Goal: Task Accomplishment & Management: Manage account settings

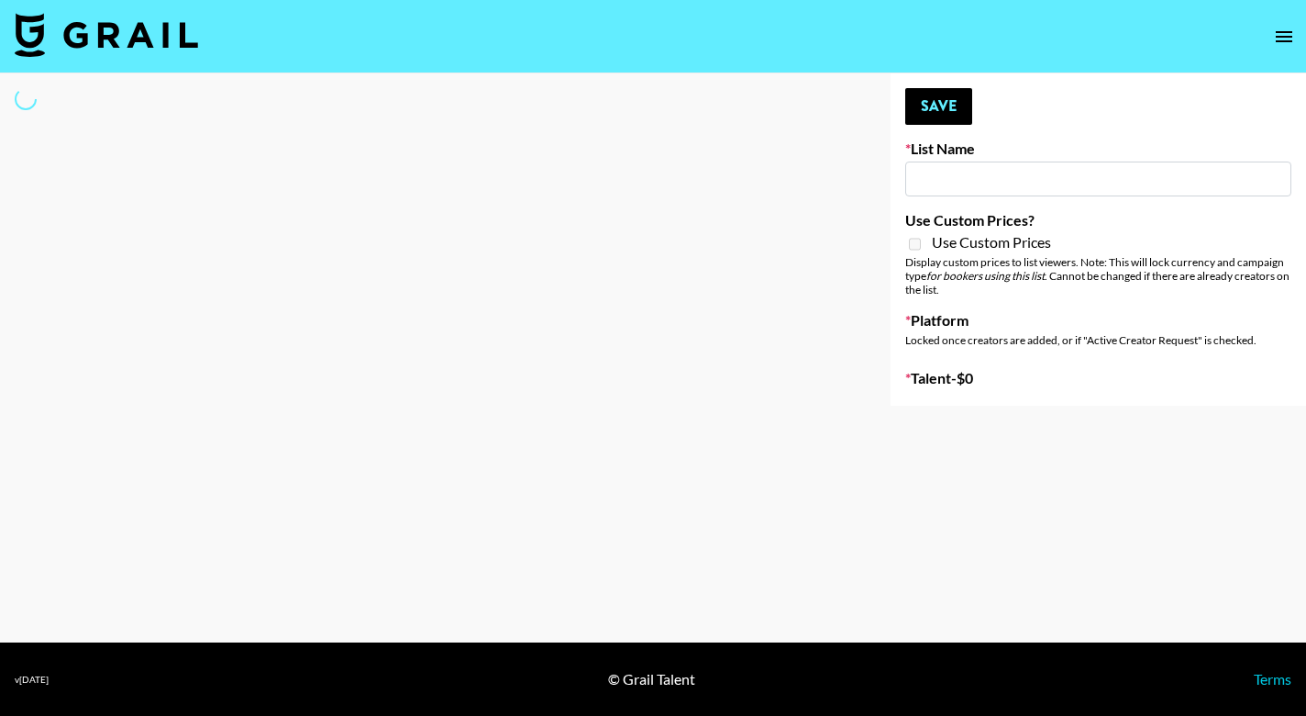
click at [965, 190] on input at bounding box center [1099, 178] width 386 height 35
type input "ssss"
select select "Song"
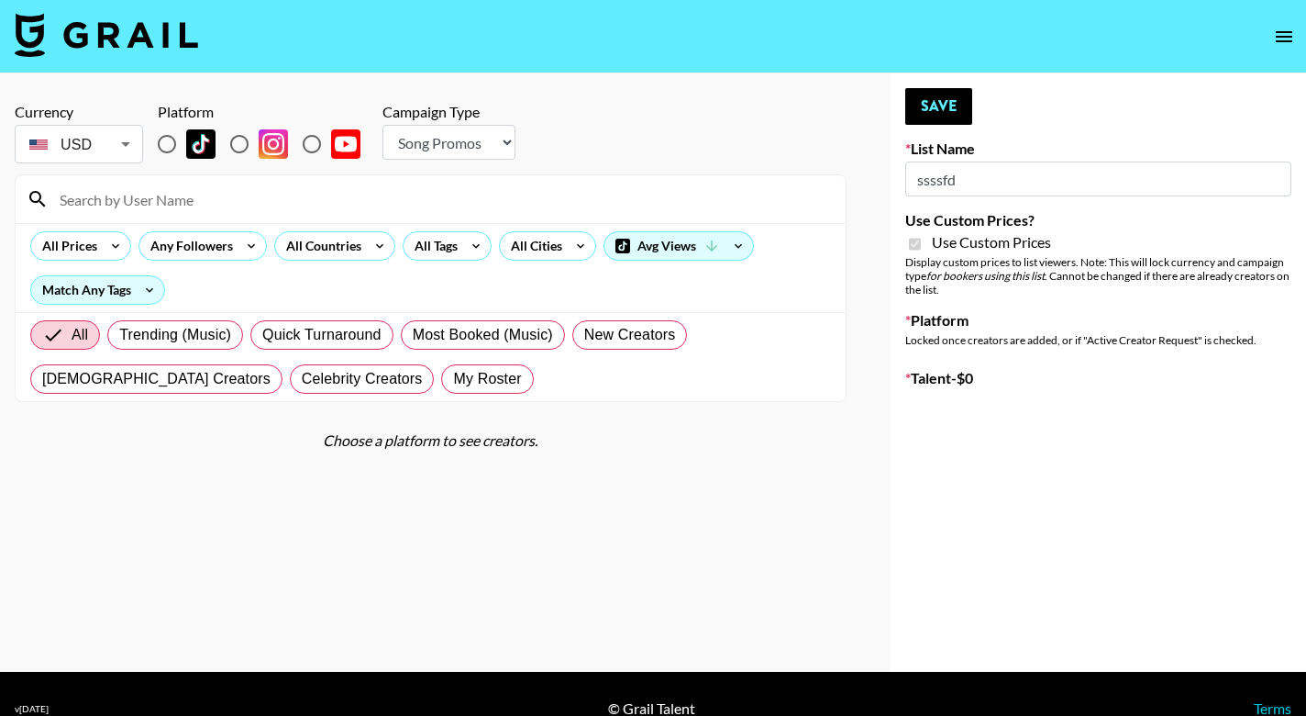
type input "ssssfdd"
checkbox input "true"
radio input "true"
select select "Brand"
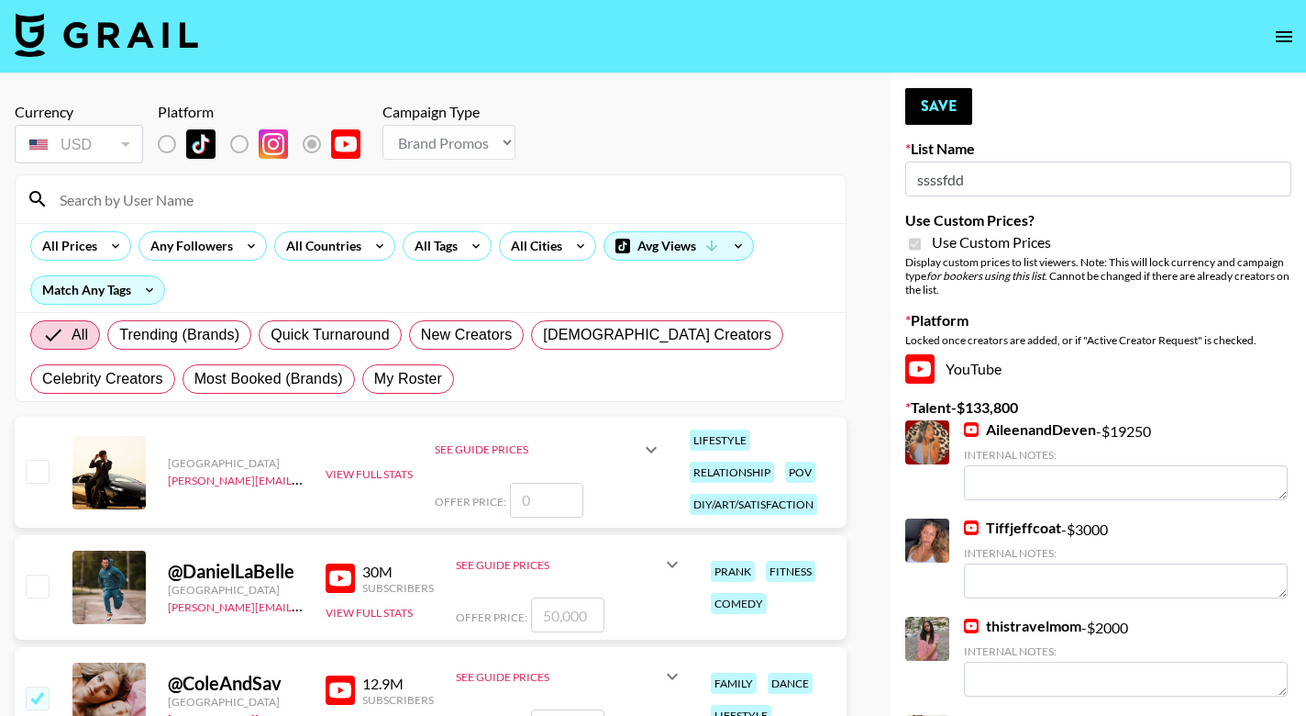
type input "ssssfdd"
click at [422, 195] on input at bounding box center [442, 198] width 786 height 29
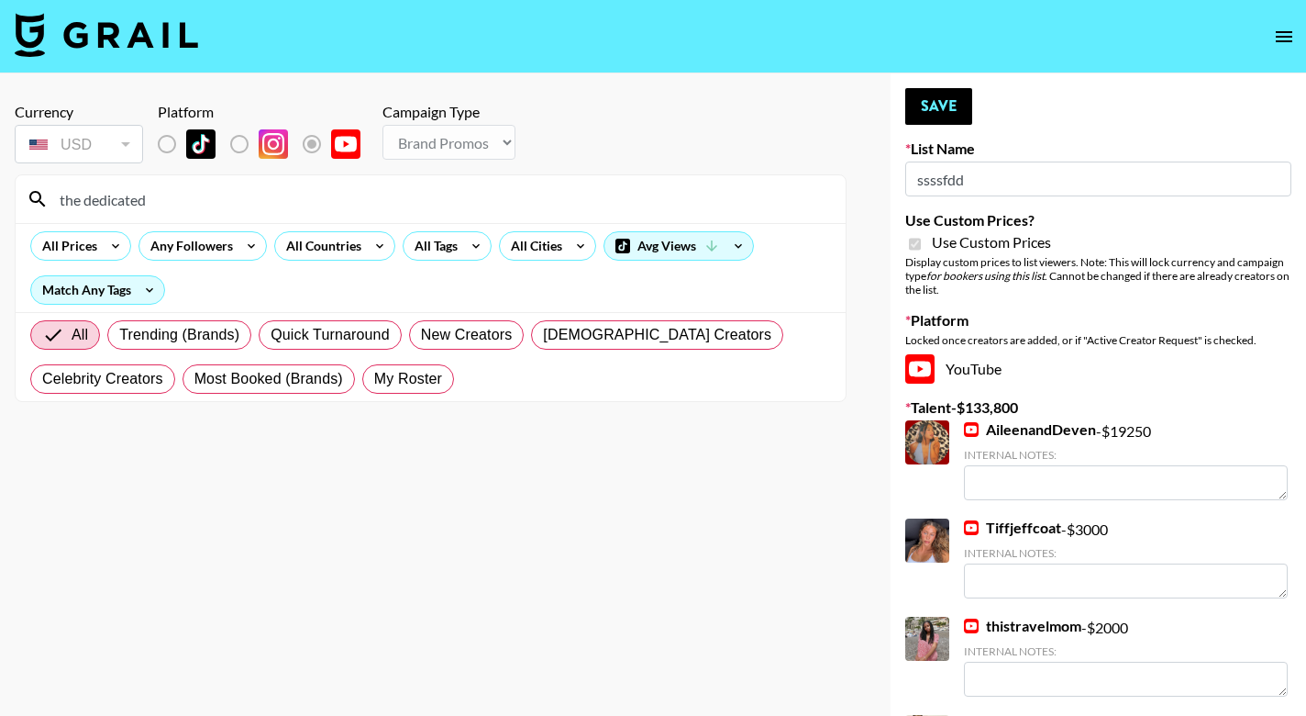
drag, startPoint x: 162, startPoint y: 429, endPoint x: 29, endPoint y: 473, distance: 140.1
click at [29, 473] on section "Currency USD USD ​ Platform Campaign Type Choose Type... Song Promos Brand Prom…" at bounding box center [431, 372] width 832 height 569
click at [159, 197] on input "the dedicated" at bounding box center [442, 198] width 786 height 29
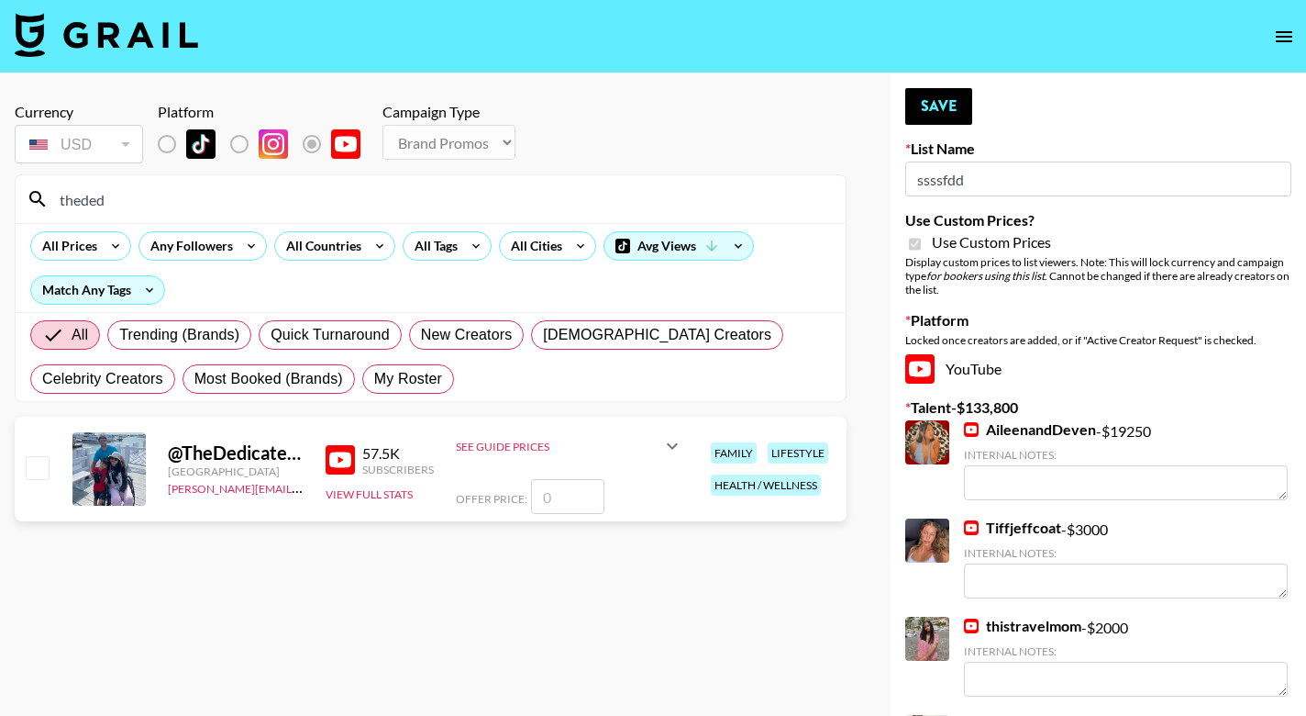
type input "theded"
click at [36, 462] on input "checkbox" at bounding box center [37, 467] width 22 height 22
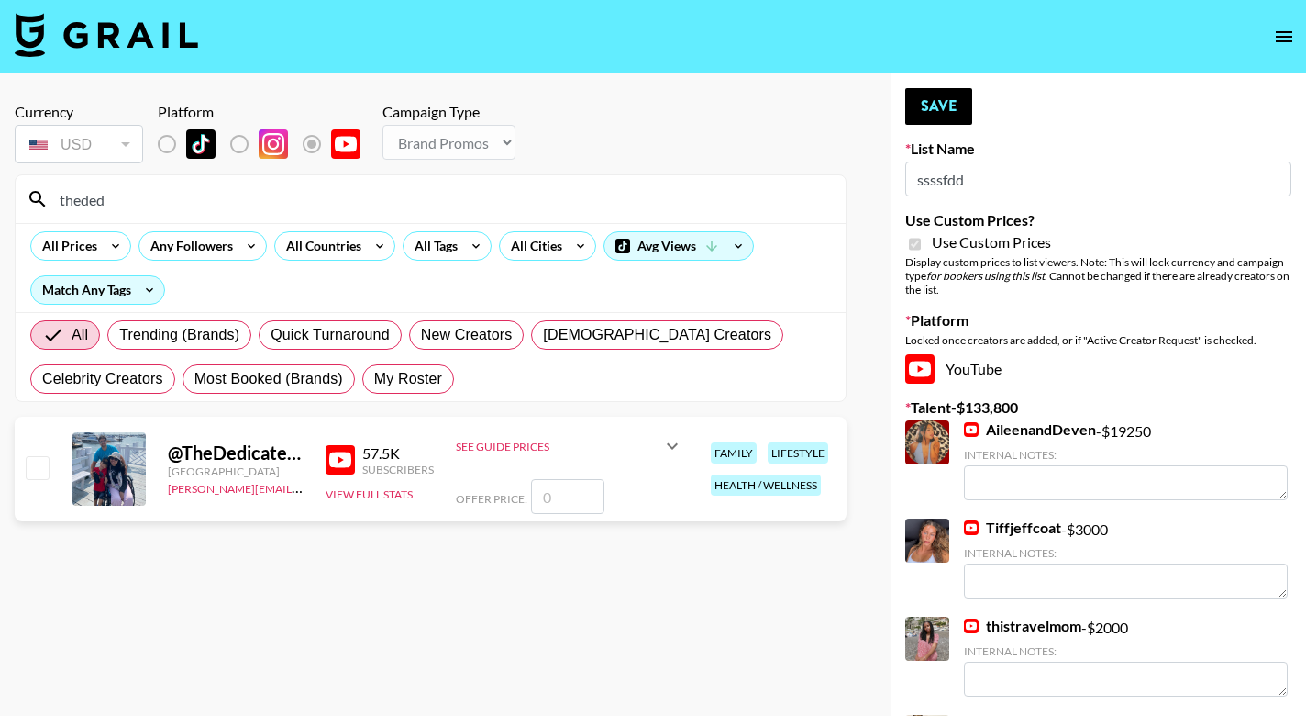
click at [28, 472] on input "checkbox" at bounding box center [37, 467] width 22 height 22
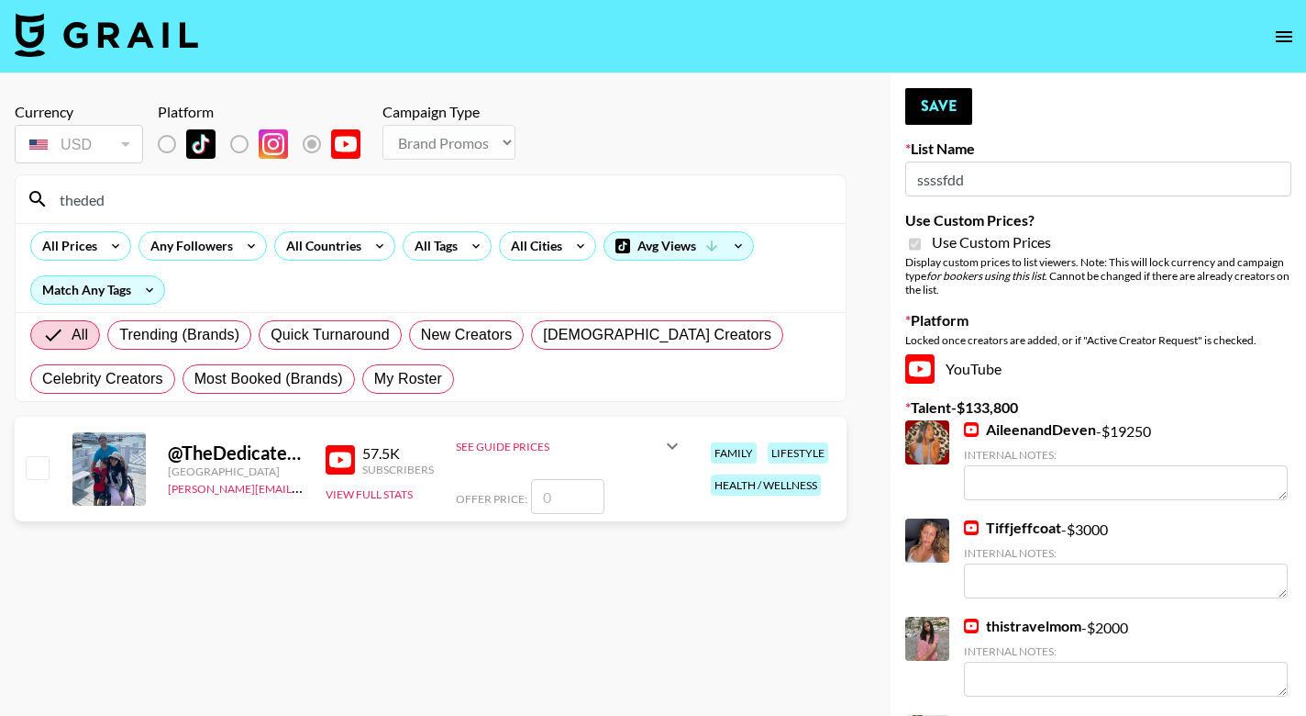
click at [28, 472] on input "checkbox" at bounding box center [37, 467] width 22 height 22
click at [561, 495] on input "number" at bounding box center [567, 496] width 73 height 35
click at [664, 450] on icon at bounding box center [672, 446] width 22 height 22
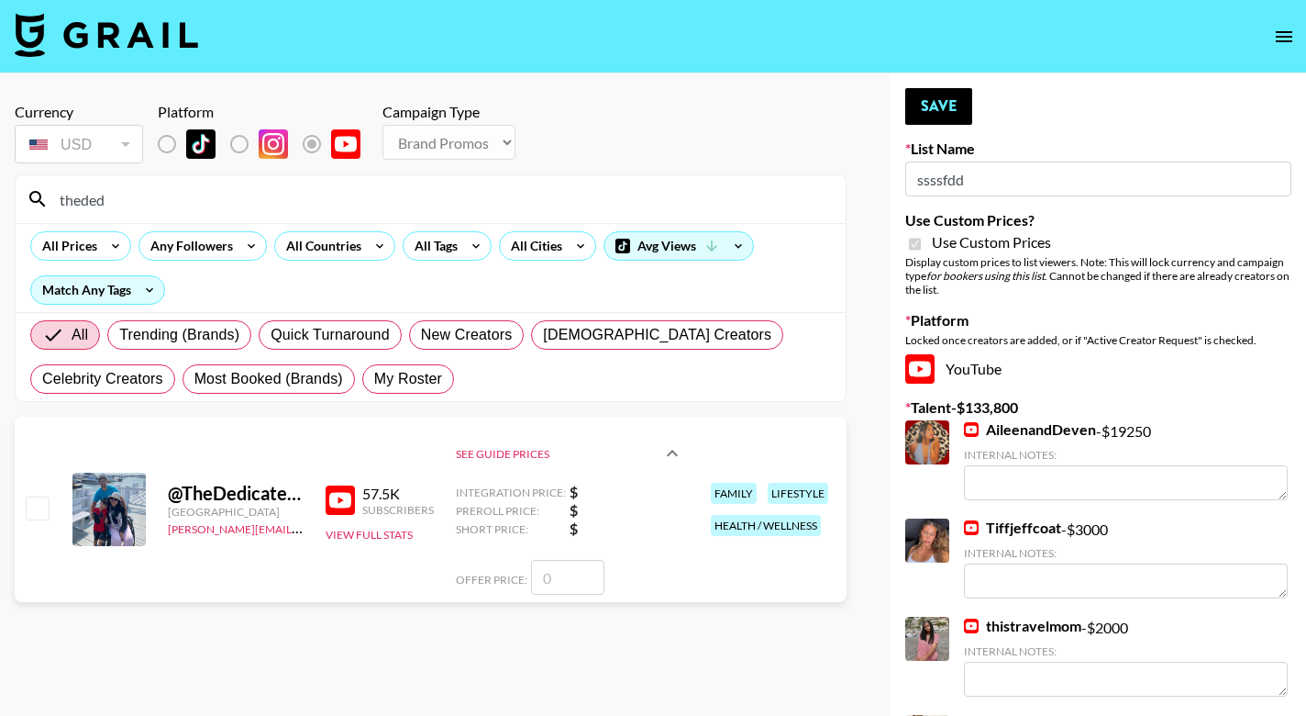
click at [572, 575] on input "number" at bounding box center [567, 577] width 73 height 35
checkbox input "true"
type input "5"
checkbox input "false"
checkbox input "true"
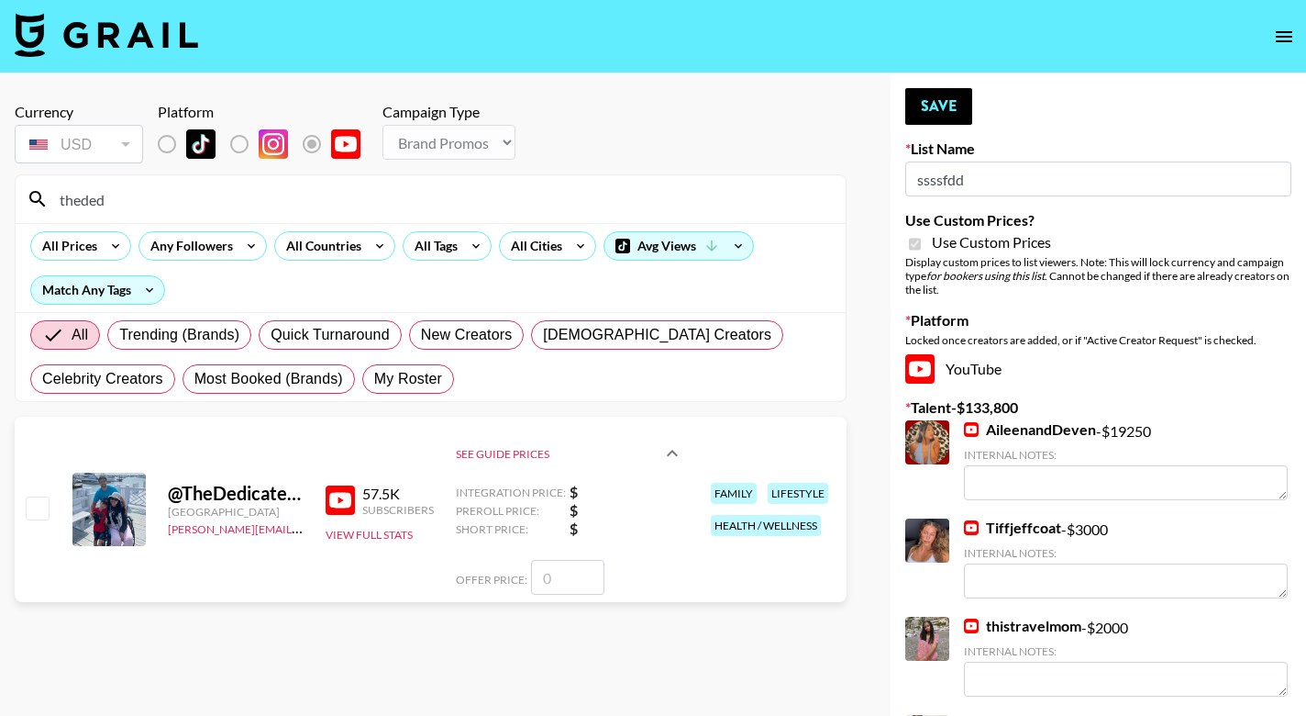
type input "5"
checkbox input "false"
click at [157, 614] on section "Currency USD USD ​ Platform Campaign Type Choose Type... Song Promos Brand Prom…" at bounding box center [431, 372] width 832 height 569
click at [191, 562] on div "@ TheDedicatedCaregiver [GEOGRAPHIC_DATA] [PERSON_NAME][EMAIL_ADDRESS][PERSON_N…" at bounding box center [431, 509] width 832 height 185
click at [38, 506] on input "checkbox" at bounding box center [37, 507] width 22 height 22
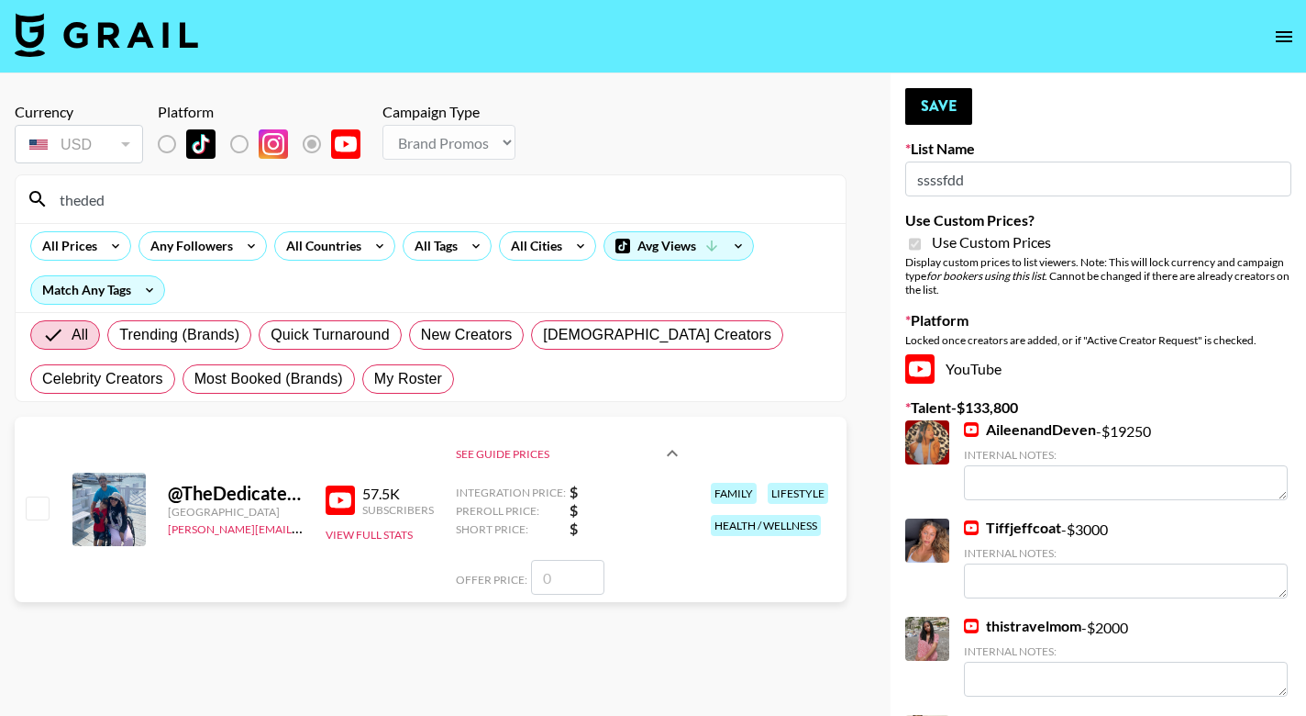
click at [38, 506] on input "checkbox" at bounding box center [37, 507] width 22 height 22
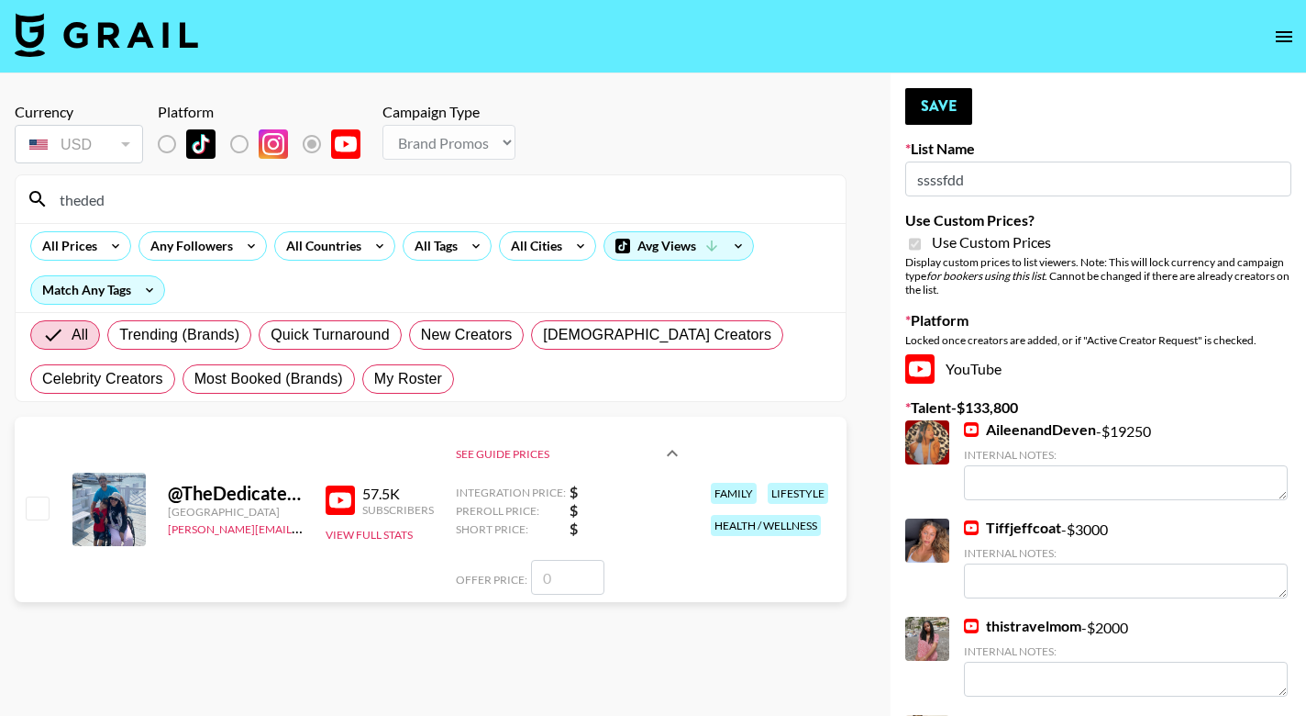
click at [38, 506] on input "checkbox" at bounding box center [37, 507] width 22 height 22
click at [561, 579] on input "number" at bounding box center [567, 577] width 73 height 35
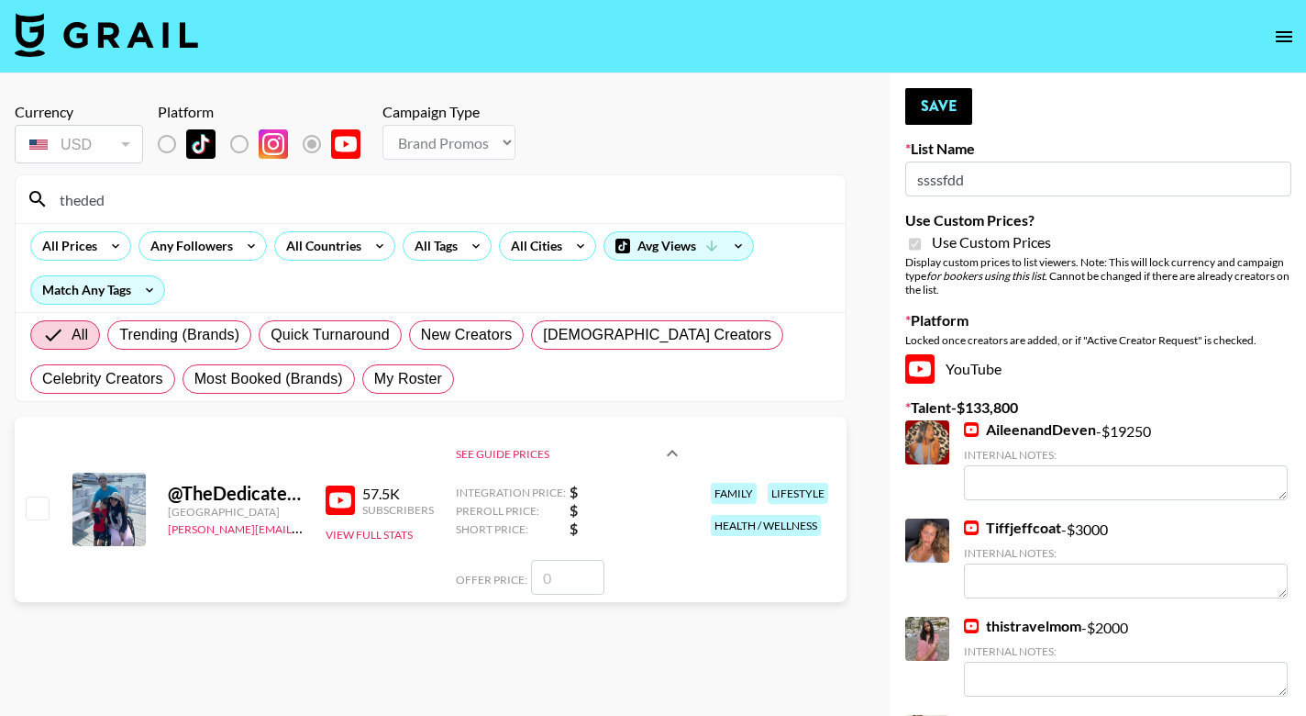
click at [686, 544] on div "@ TheDedicatedCaregiver [GEOGRAPHIC_DATA] [PERSON_NAME][EMAIL_ADDRESS][PERSON_N…" at bounding box center [431, 509] width 832 height 185
click at [670, 451] on icon at bounding box center [672, 453] width 11 height 6
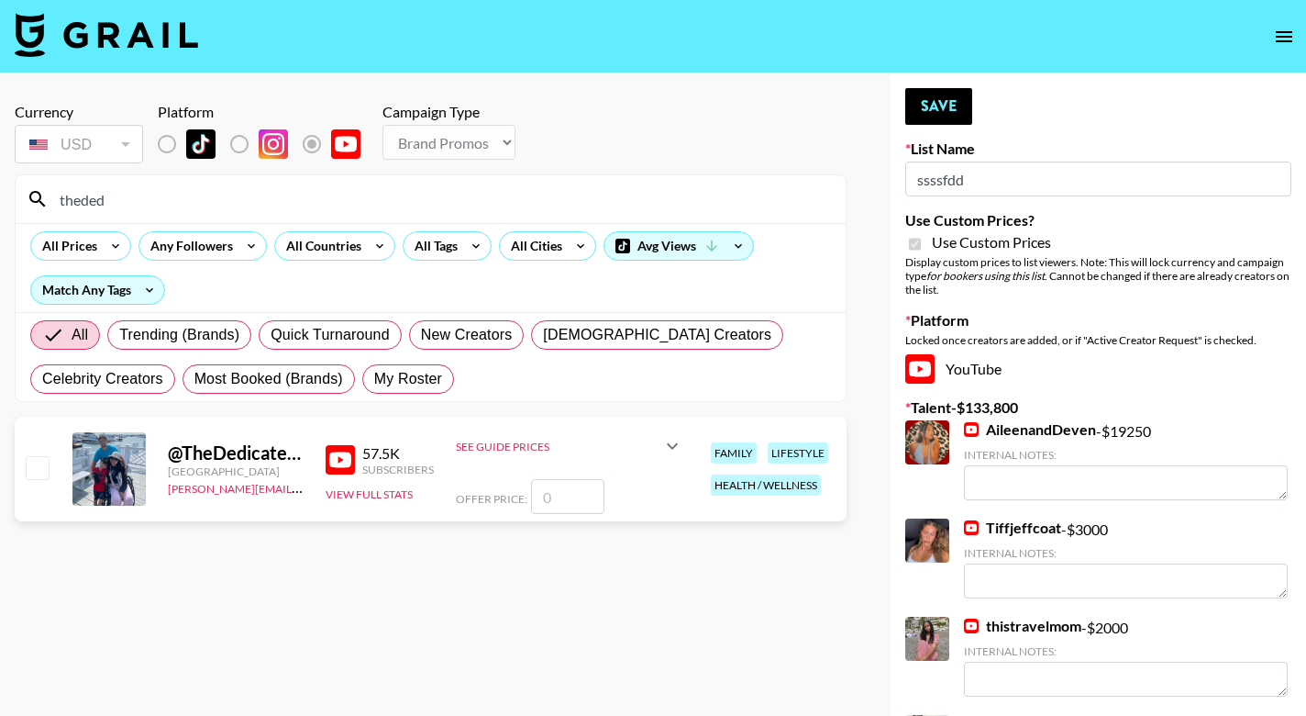
click at [32, 471] on input "checkbox" at bounding box center [37, 467] width 22 height 22
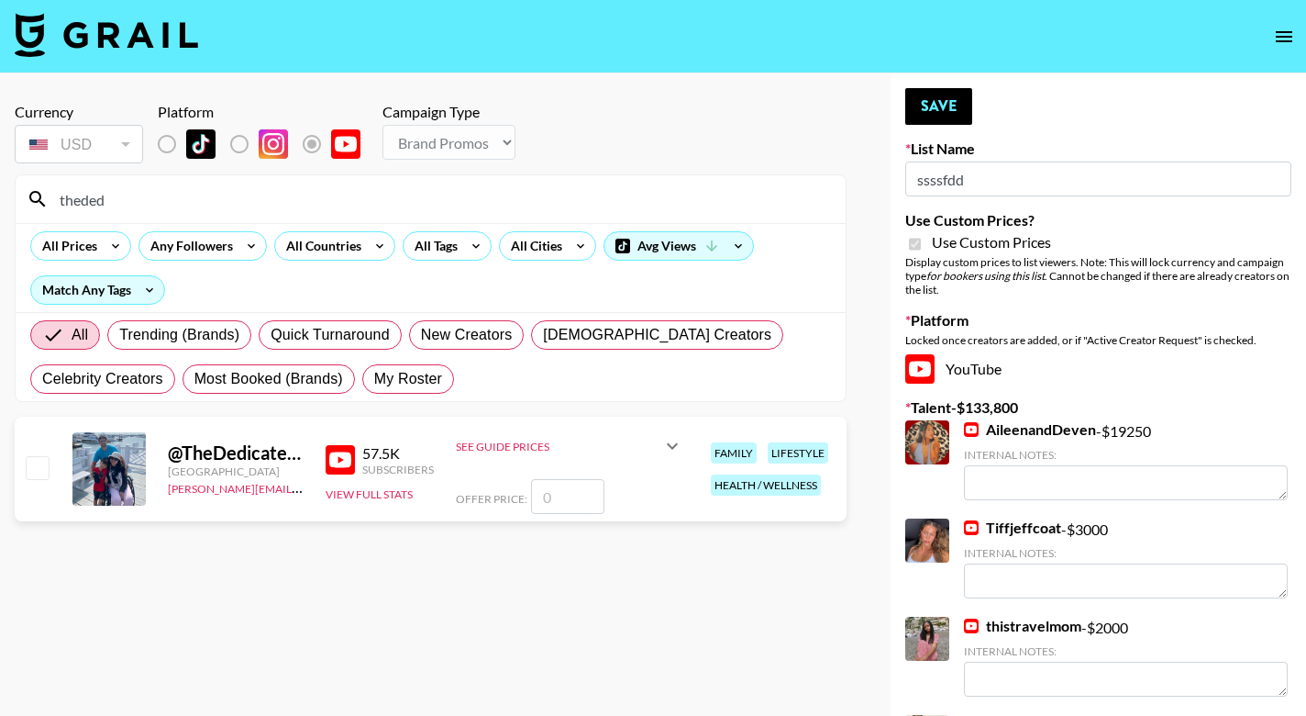
click at [661, 448] on icon at bounding box center [672, 446] width 22 height 22
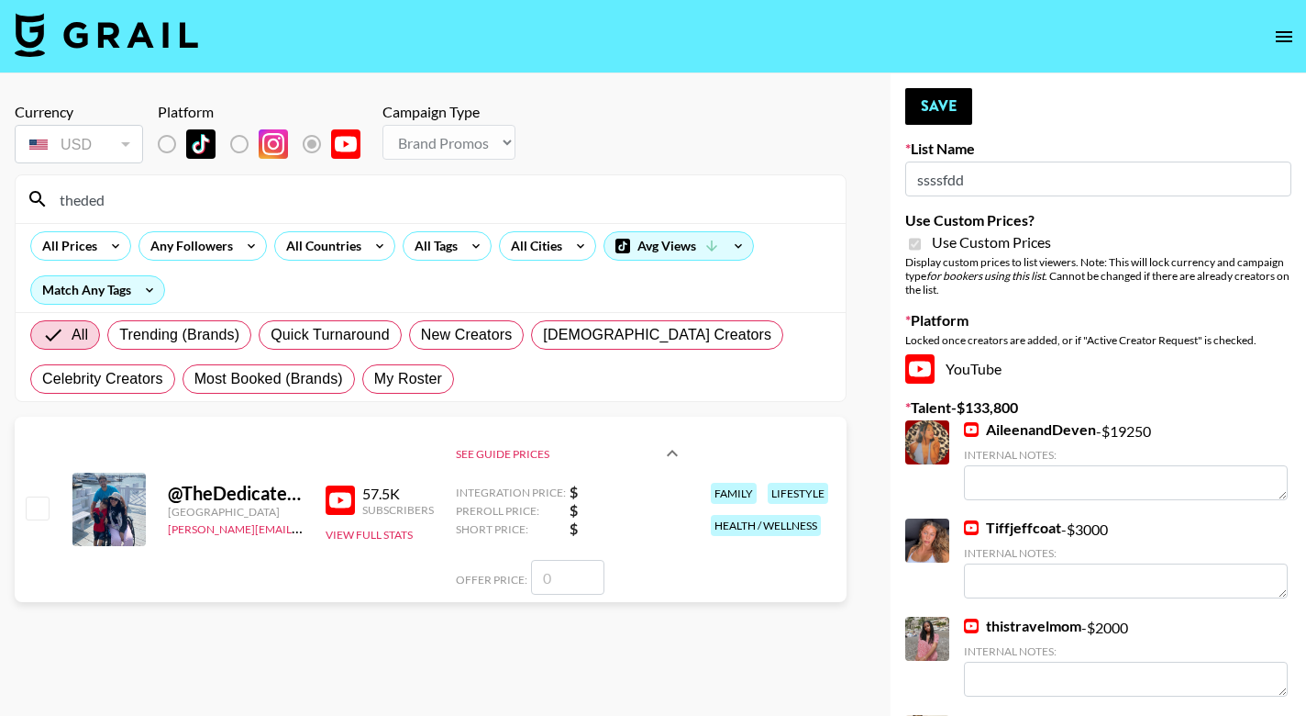
click at [561, 493] on span "Integration Price:" at bounding box center [511, 492] width 110 height 14
click at [547, 518] on div "Integration Price: $ Preroll Price: $ Short Price: $" at bounding box center [570, 510] width 228 height 55
click at [26, 517] on input "checkbox" at bounding box center [37, 507] width 22 height 22
click at [939, 107] on button "Save" at bounding box center [939, 106] width 67 height 37
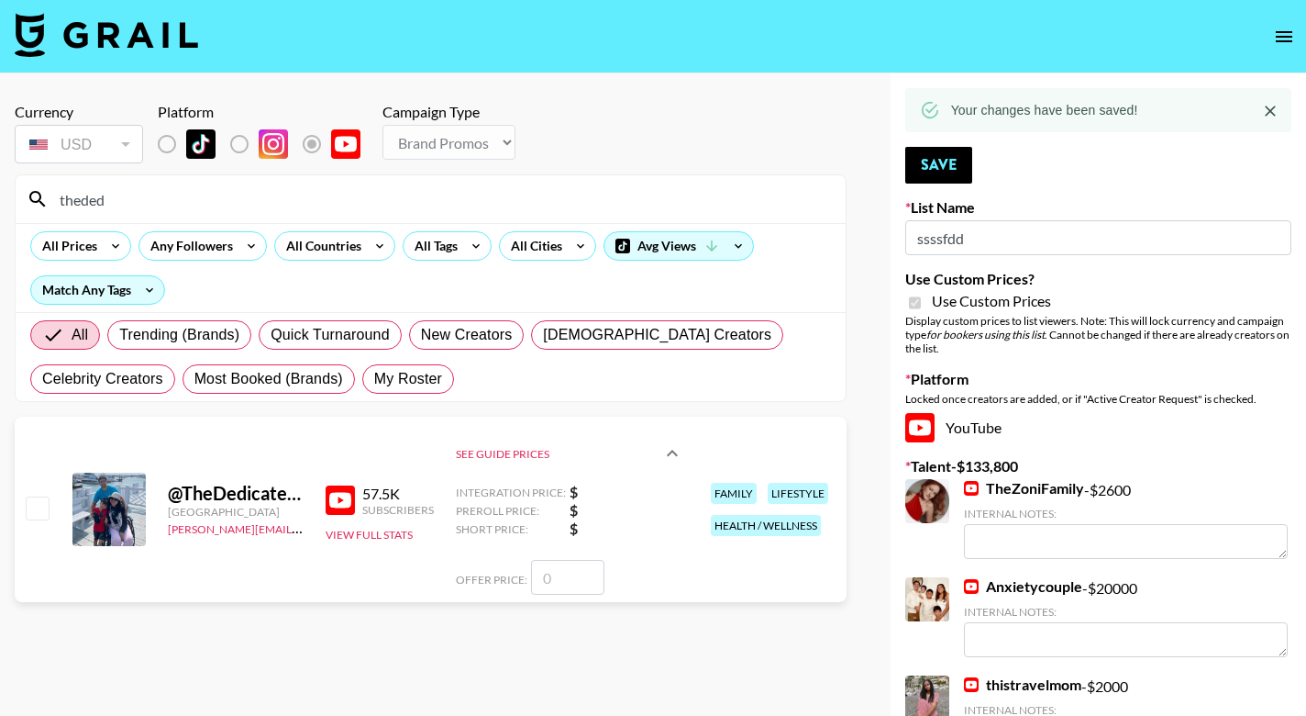
click at [39, 508] on input "checkbox" at bounding box center [37, 507] width 22 height 22
checkbox input "false"
